Goal: Entertainment & Leisure: Browse casually

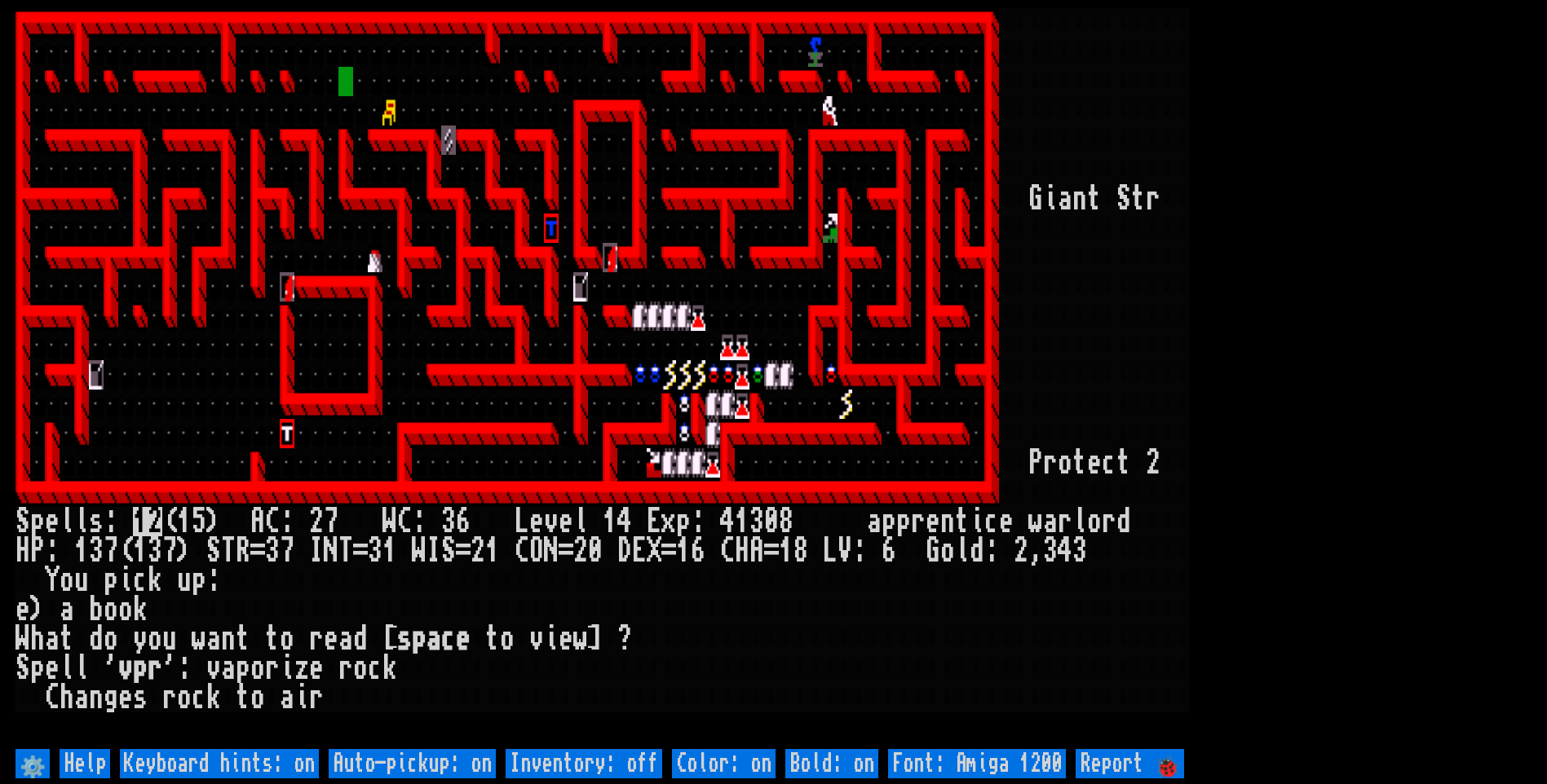
drag, startPoint x: 158, startPoint y: 42, endPoint x: 265, endPoint y: 238, distance: 223.3
click at [158, 46] on div at bounding box center [155, 53] width 15 height 30
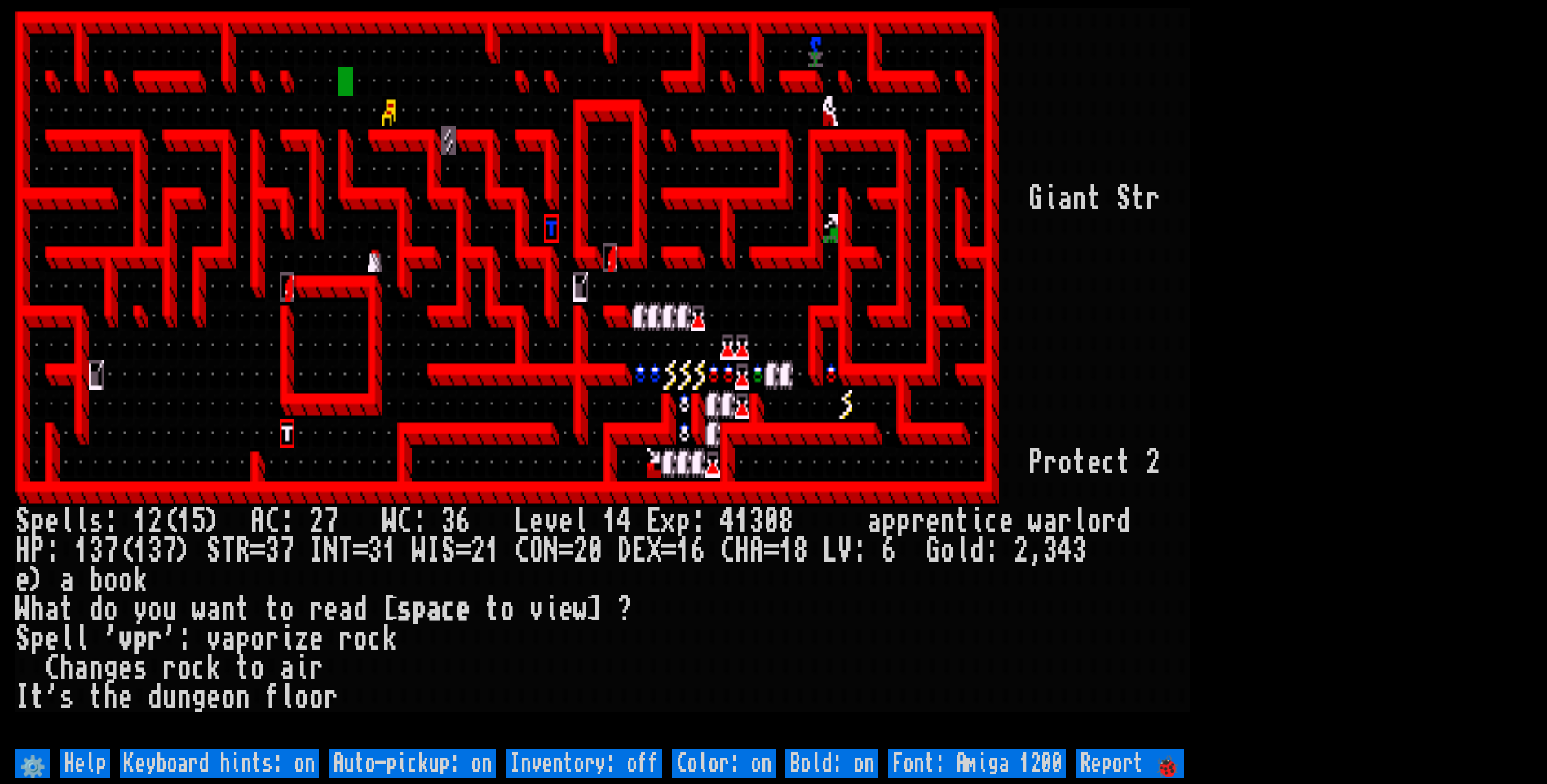
click at [456, 765] on off "Auto-pickup: on" at bounding box center [412, 764] width 167 height 30
type off "Auto-pickup: off"
